Goal: Transaction & Acquisition: Purchase product/service

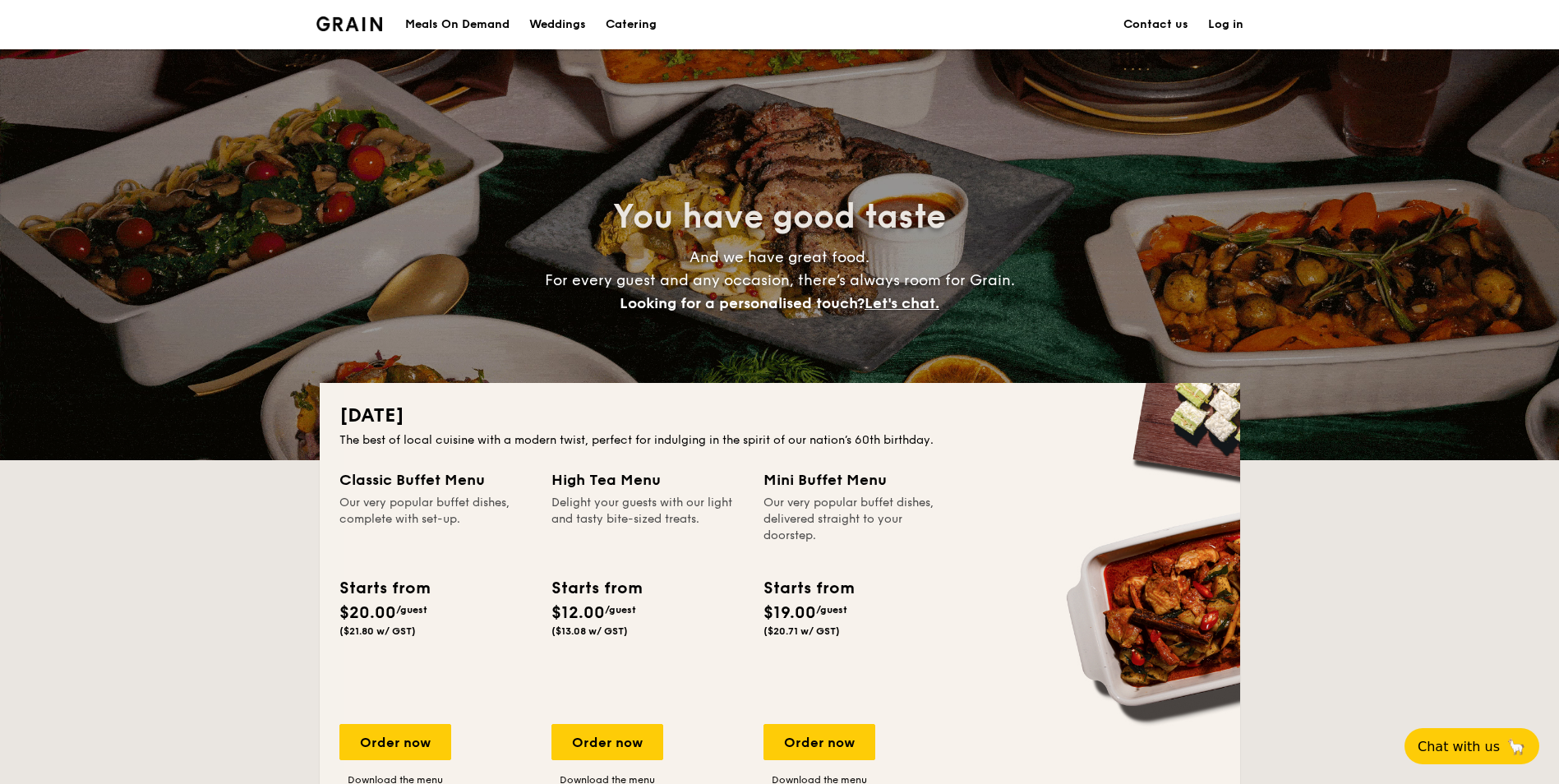
click at [405, 19] on div "Meals On Demand" at bounding box center [457, 24] width 105 height 49
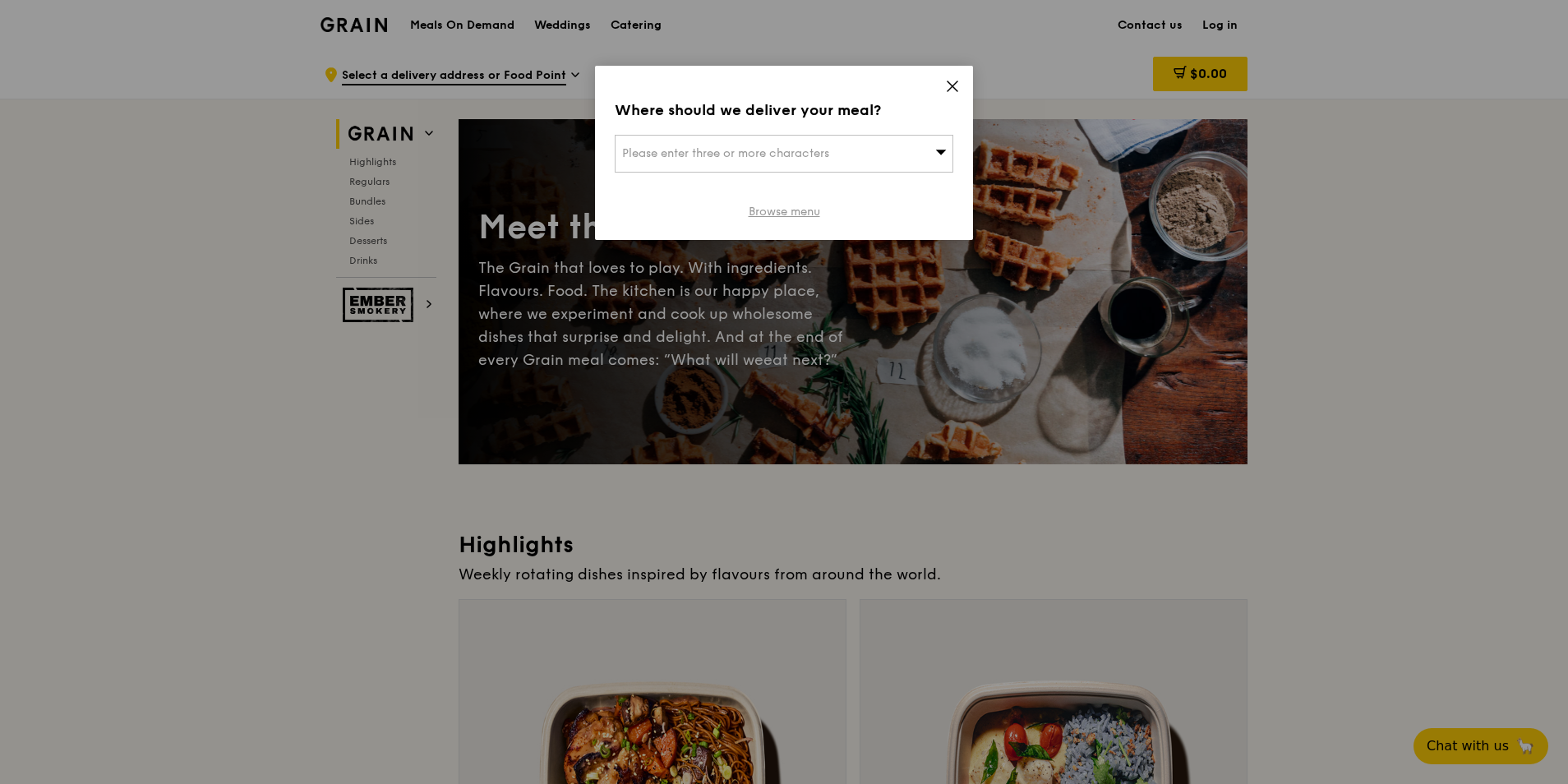
click at [803, 220] on link "Browse menu" at bounding box center [784, 211] width 72 height 16
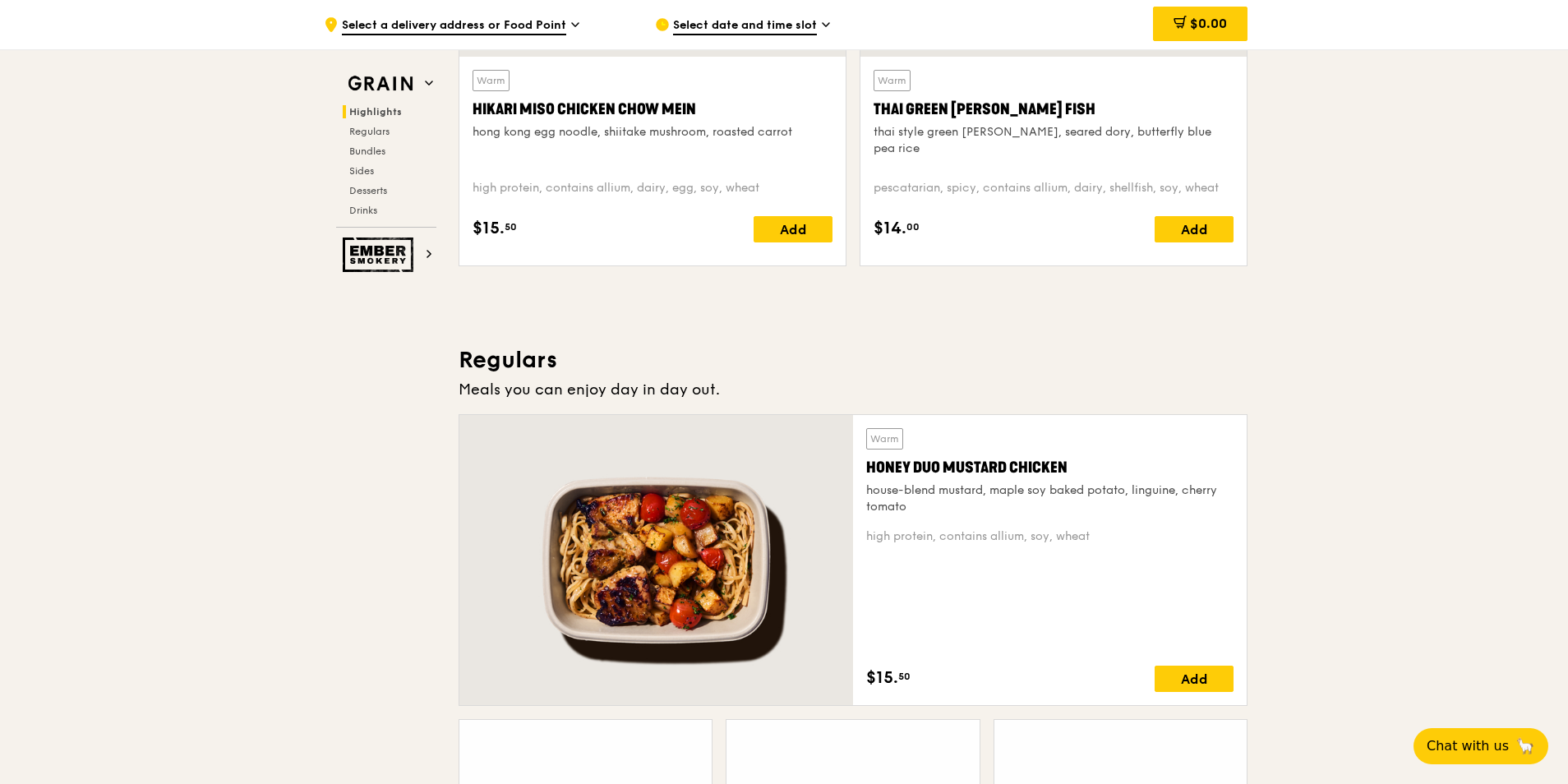
scroll to position [1068, 0]
